Goal: Use online tool/utility: Utilize a website feature to perform a specific function

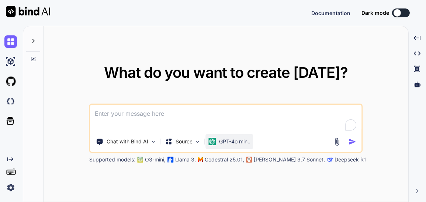
click at [223, 139] on p "GPT-4o min.." at bounding box center [234, 141] width 31 height 7
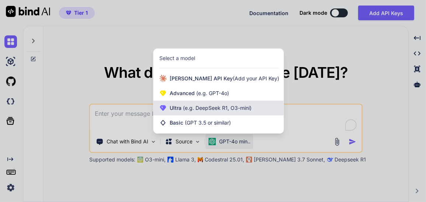
click at [209, 111] on div "Ultra (e.g. DeepSeek R1, O3-mini)" at bounding box center [218, 108] width 130 height 15
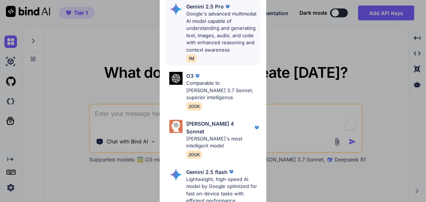
click at [227, 31] on p "Google's advanced multimodal AI model capable of understanding and generating t…" at bounding box center [223, 31] width 74 height 43
type textarea "x"
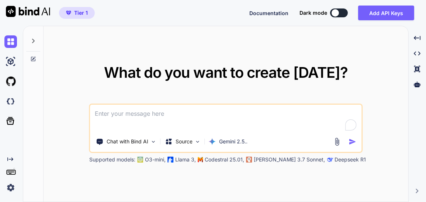
click at [203, 111] on textarea at bounding box center [225, 118] width 271 height 27
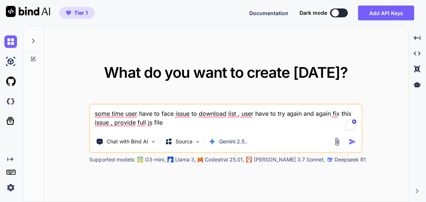
click at [328, 116] on textarea "some time user have to face issue to download list , user have to try again and…" at bounding box center [225, 118] width 271 height 27
click at [262, 124] on textarea "some time user have to face issue to download list , user have to try again and…" at bounding box center [225, 118] width 271 height 27
paste textarea "index.html - "<!DOCTYPE html> <html lang="en"> <head> <meta charset="UTF-8"> <m…"
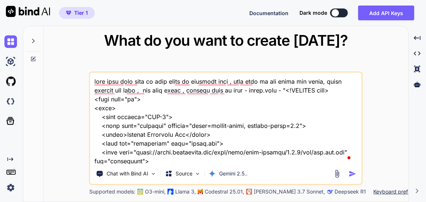
scroll to position [14489, 0]
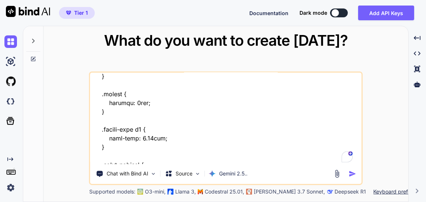
type textarea "some time user have to face issue to download list , user have to try again and…"
click at [354, 172] on img "button" at bounding box center [352, 174] width 8 height 8
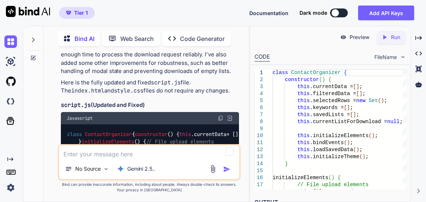
scroll to position [4901, 0]
